Goal: Information Seeking & Learning: Learn about a topic

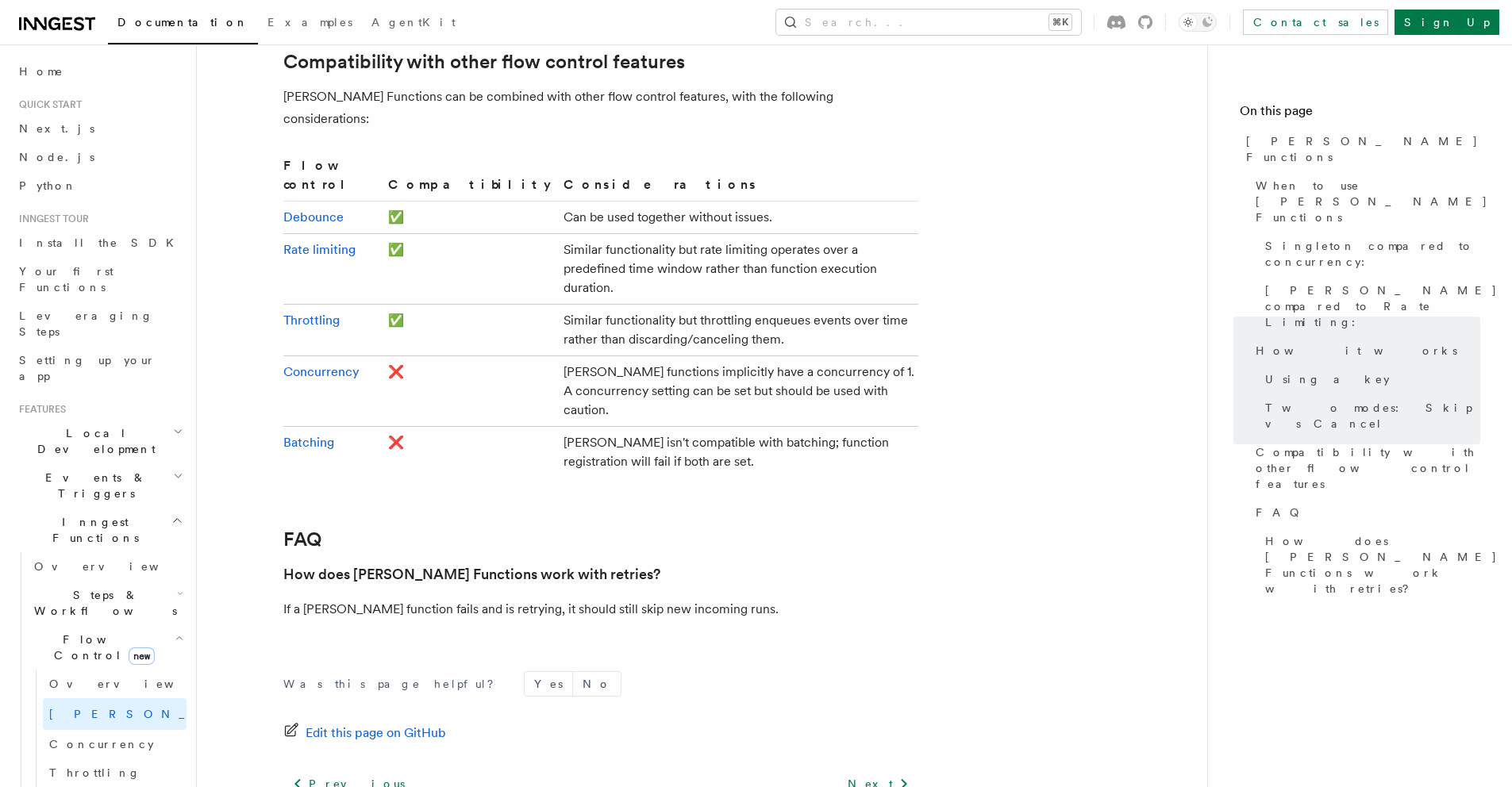
scroll to position [2647, 0]
click at [89, 738] on span "Concurrency" at bounding box center [102, 744] width 105 height 13
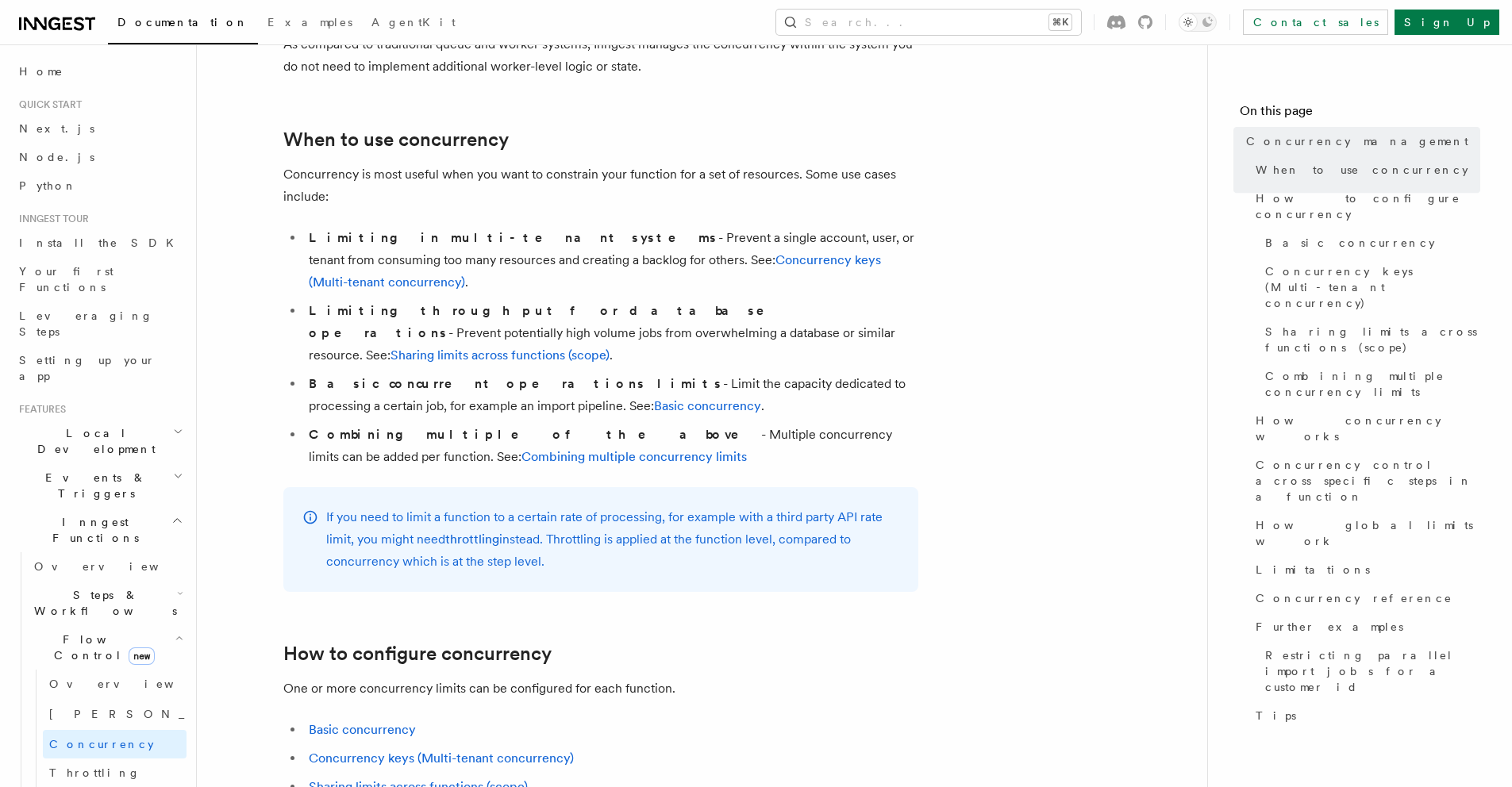
scroll to position [299, 0]
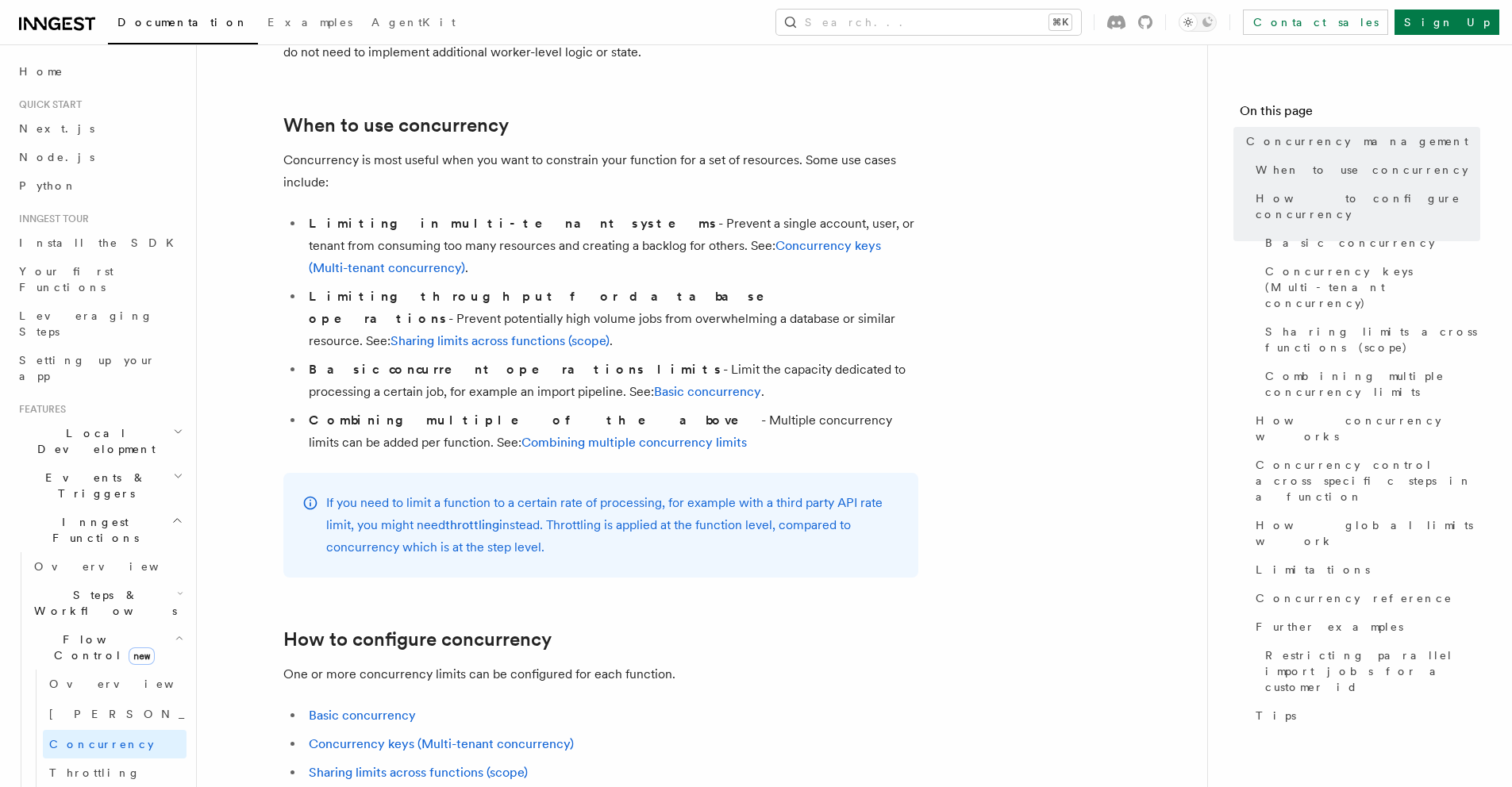
click at [70, 470] on span "Events & Triggers" at bounding box center [93, 486] width 160 height 32
click at [65, 508] on link "Overview" at bounding box center [107, 522] width 159 height 28
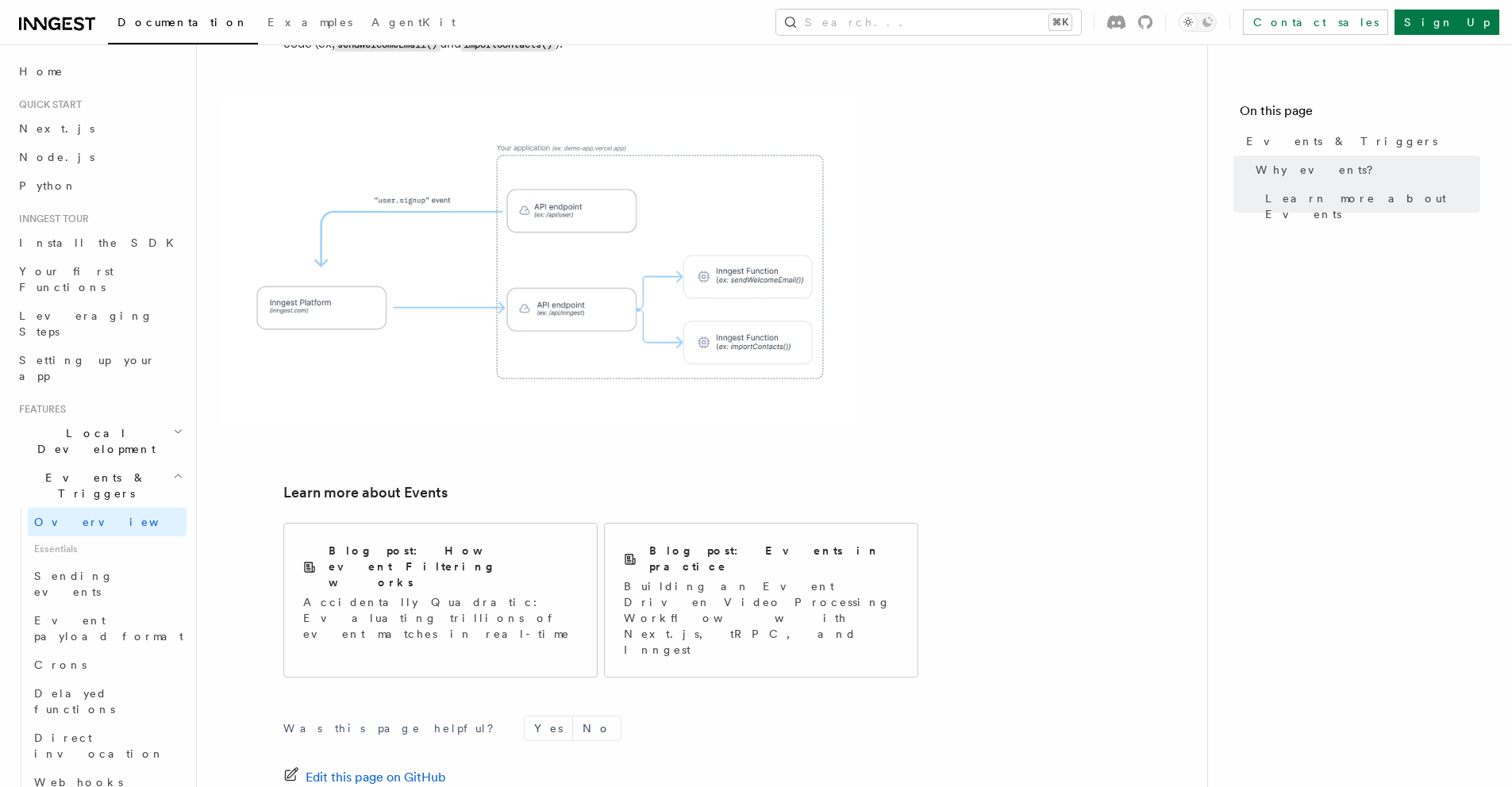
scroll to position [858, 0]
click at [84, 562] on link "Sending events" at bounding box center [107, 583] width 159 height 44
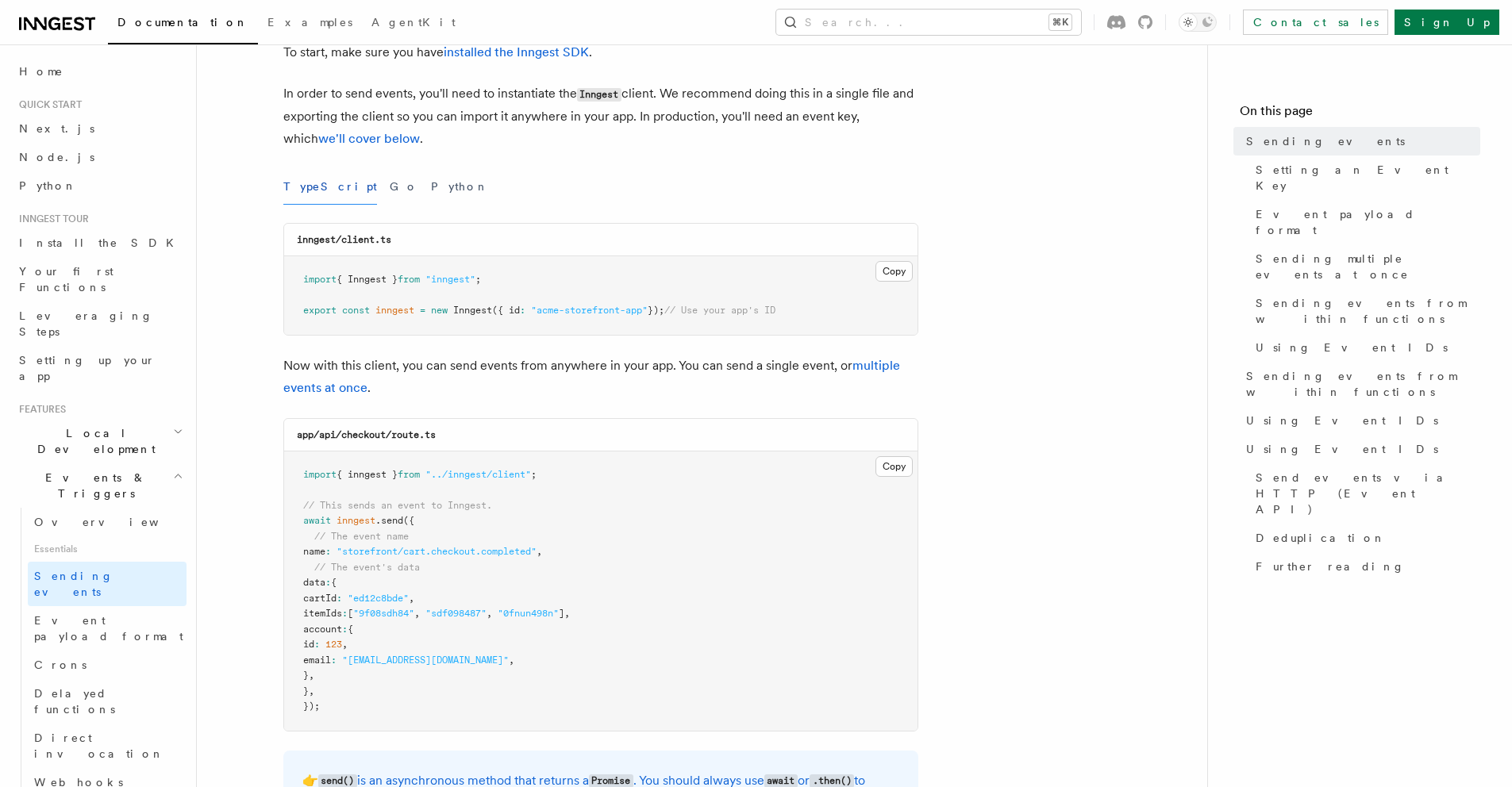
scroll to position [105, 0]
click at [53, 229] on link "Install the SDK" at bounding box center [99, 243] width 174 height 28
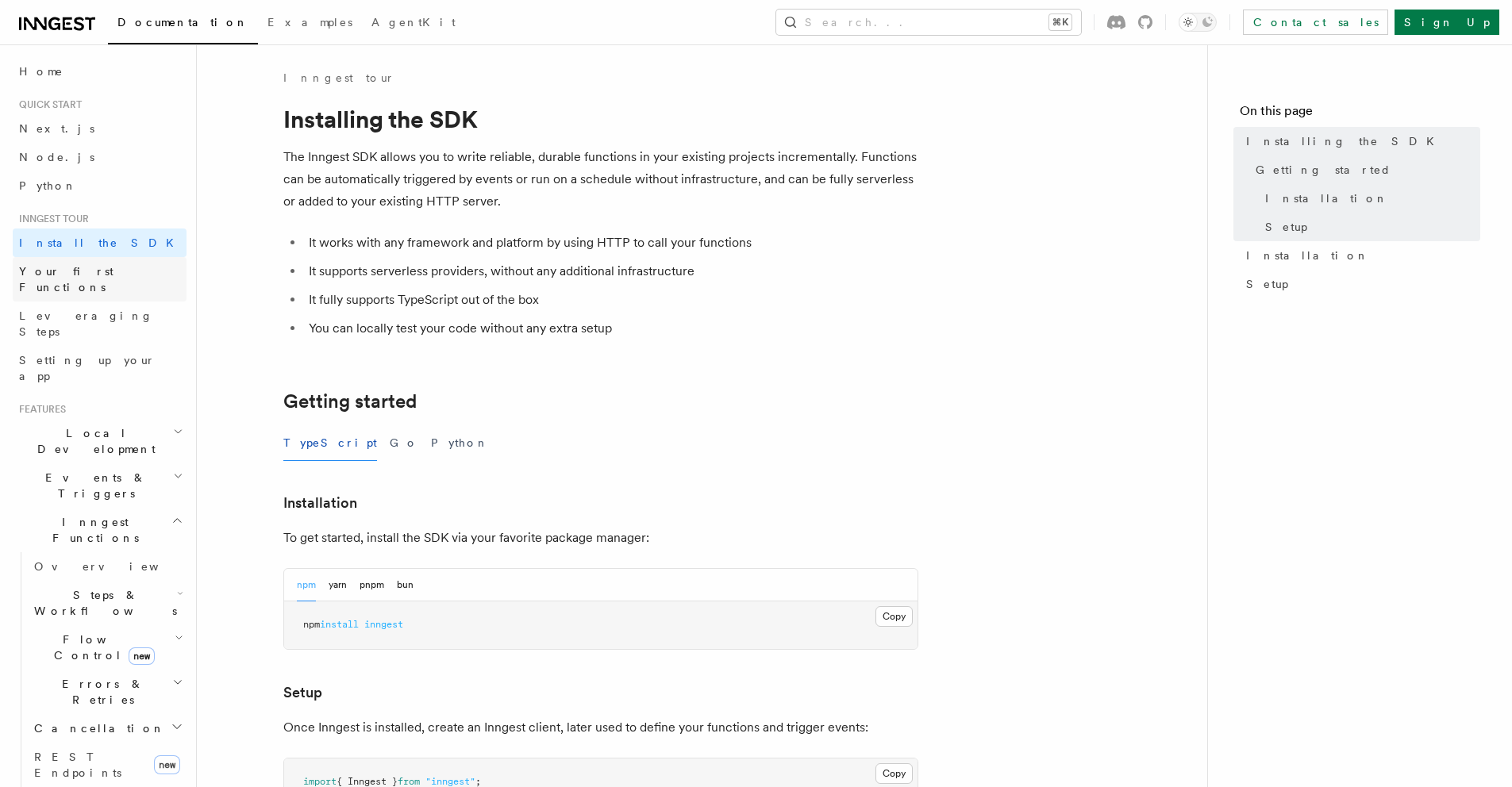
click at [77, 271] on span "Your first Functions" at bounding box center [66, 280] width 94 height 28
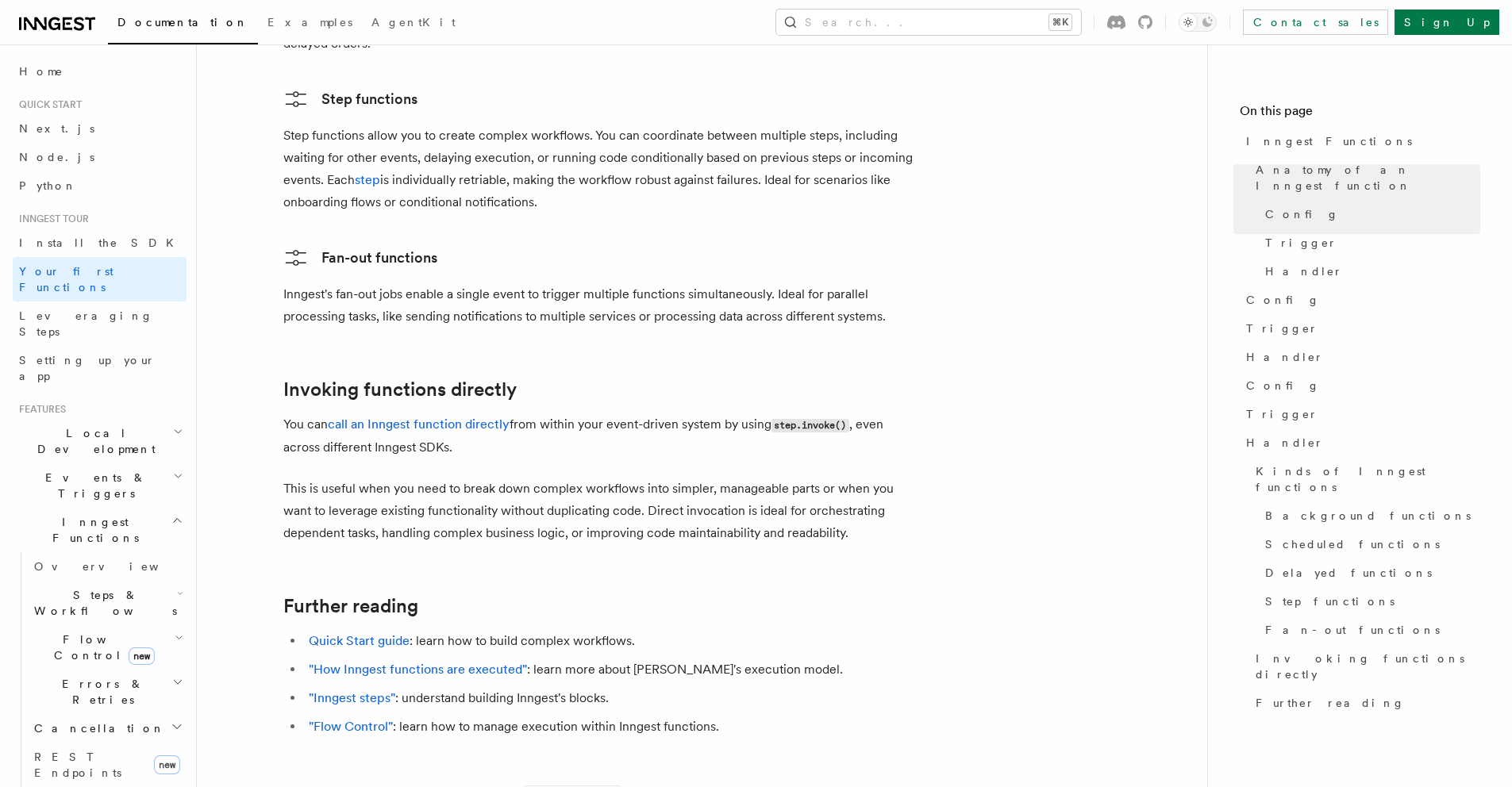
scroll to position [3102, 0]
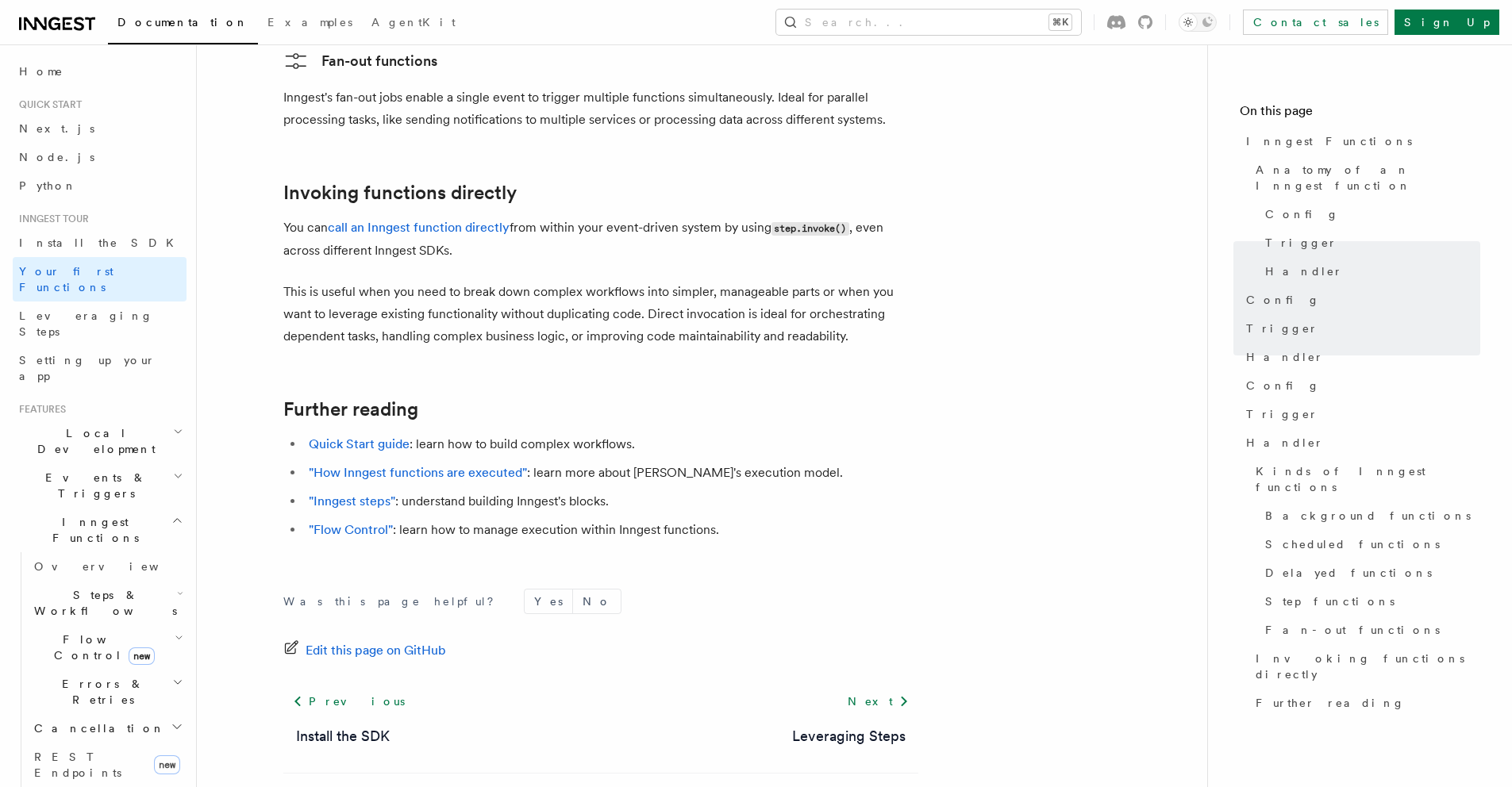
click at [884, 603] on footer "Was this page helpful? Yes No Edit this page on GitHub Previous Install the SDK…" at bounding box center [600, 702] width 635 height 226
click at [880, 688] on link "Next" at bounding box center [878, 702] width 80 height 28
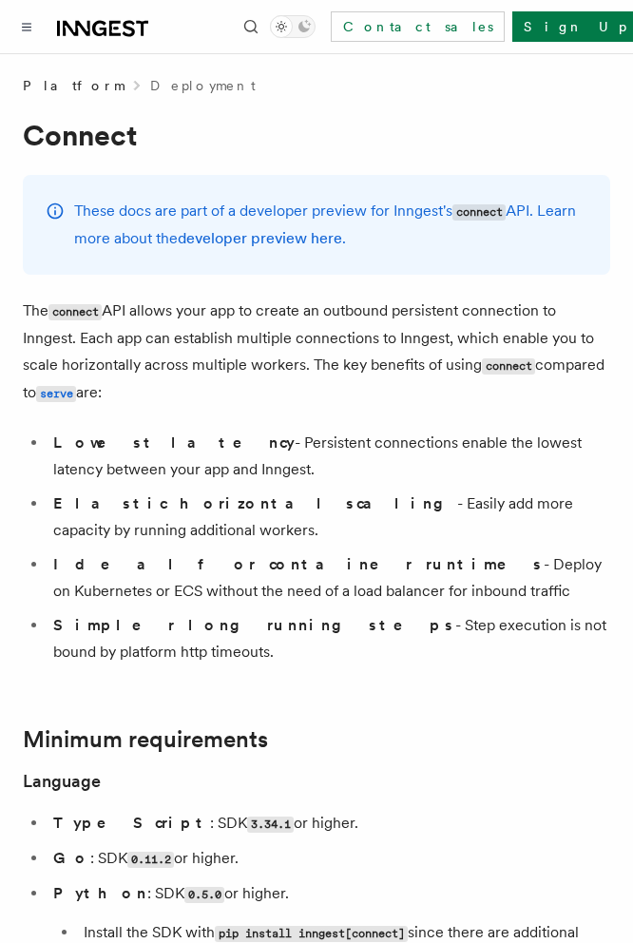
click at [27, 49] on div "Documentation Examples AgentKit Search... ⌘K Contact sales Sign Up" at bounding box center [316, 26] width 633 height 53
click at [97, 25] on icon at bounding box center [102, 28] width 91 height 23
